Goal: Check status

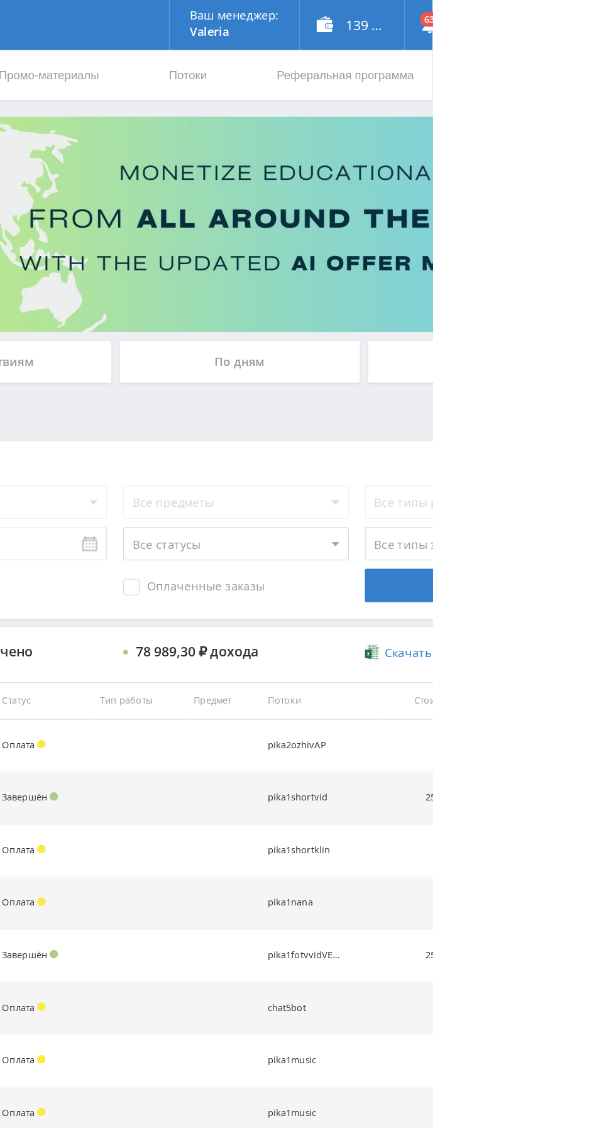
click at [431, 267] on div "По дням" at bounding box center [471, 272] width 181 height 31
click at [0, 0] on input "По дням" at bounding box center [0, 0] width 0 height 0
